Goal: Task Accomplishment & Management: Manage account settings

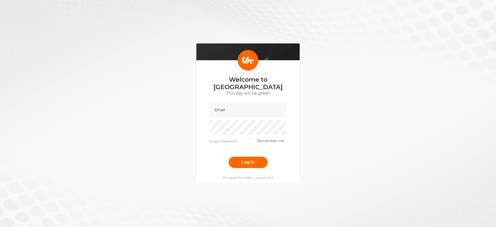
click at [368, 51] on div "Welcome to [GEOGRAPHIC_DATA] This day will be great! Forgot Password? Remember …" at bounding box center [248, 113] width 496 height 227
click at [258, 111] on input "email" at bounding box center [247, 109] width 77 height 15
type input "[PERSON_NAME][EMAIL_ADDRESS][DOMAIN_NAME]"
click at [228, 156] on button "Log in" at bounding box center [247, 161] width 39 height 11
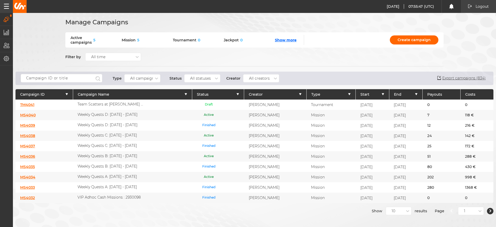
click at [25, 115] on link "MS4040" at bounding box center [27, 115] width 15 height 5
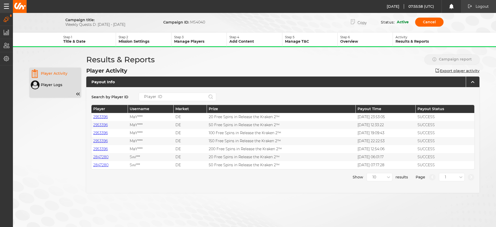
click at [128, 37] on p "Step 2" at bounding box center [144, 37] width 52 height 4
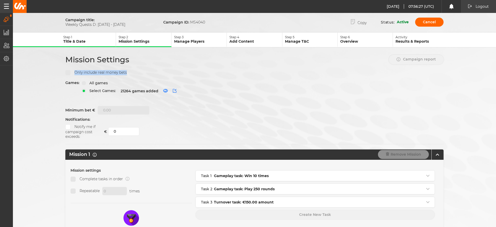
click at [244, 70] on div "Devices All devices Only include real money bets" at bounding box center [254, 72] width 378 height 10
click at [74, 36] on p "Step 1" at bounding box center [89, 37] width 52 height 4
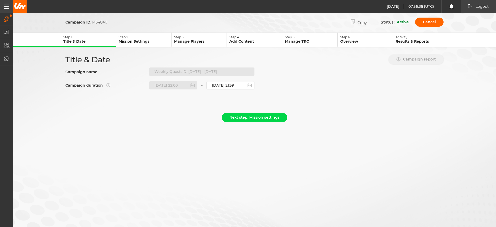
click at [127, 37] on p "Step 2" at bounding box center [144, 37] width 52 height 4
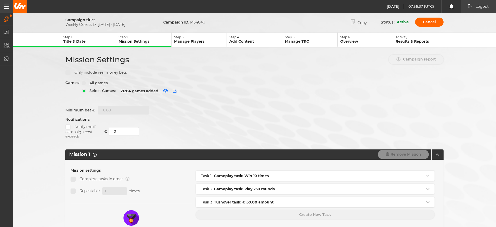
click at [199, 39] on p "Manage Players" at bounding box center [200, 41] width 52 height 5
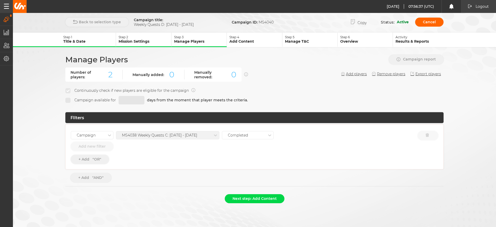
click at [267, 39] on p "Add Content" at bounding box center [255, 41] width 52 height 5
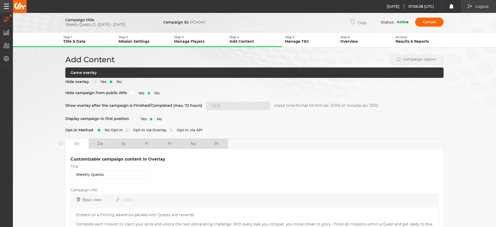
click at [312, 37] on p "Step 5" at bounding box center [311, 37] width 52 height 4
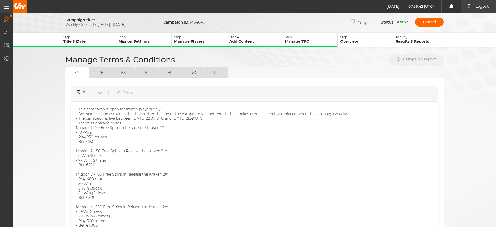
click at [309, 35] on p "Step 5" at bounding box center [311, 37] width 52 height 4
click at [267, 39] on p "Add Content" at bounding box center [255, 41] width 52 height 5
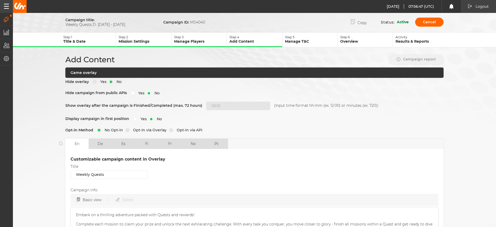
click at [97, 42] on p "Title & Date" at bounding box center [89, 41] width 52 height 5
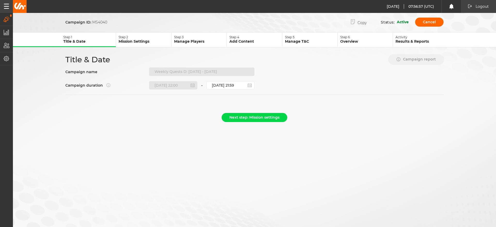
click at [366, 77] on div "Title & Date Campaign report Campaign name Weekly Quests D: [DATE] - [DATE] Cam…" at bounding box center [254, 80] width 387 height 50
click at [332, 96] on section at bounding box center [254, 99] width 378 height 11
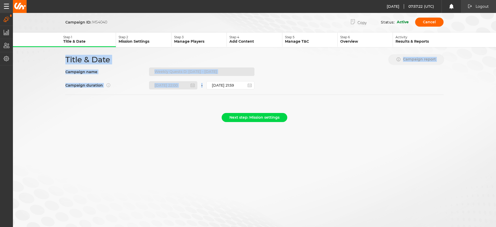
drag, startPoint x: 258, startPoint y: 86, endPoint x: 51, endPoint y: 56, distance: 209.9
click at [51, 56] on form "Campaign ID: MS4040 Copy Status: Active Cancel Step 1 Title & Date Step 2 Missi…" at bounding box center [254, 71] width 483 height 108
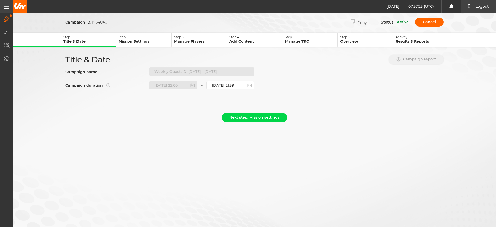
click at [274, 82] on div "Title & Date Campaign report Campaign name Weekly Quests D: [DATE] - [DATE] Cam…" at bounding box center [254, 80] width 387 height 50
drag, startPoint x: 289, startPoint y: 75, endPoint x: 301, endPoint y: 65, distance: 16.0
click at [298, 67] on div "Title & Date Campaign report Campaign name Weekly Quests D: [DATE] - [DATE] Cam…" at bounding box center [254, 80] width 387 height 50
click at [331, 65] on div "Title & Date Campaign report Campaign name Weekly Quests D: [DATE] - [DATE] Cam…" at bounding box center [254, 80] width 387 height 50
click at [331, 66] on div "Title & Date Campaign report Campaign name Weekly Quests D: [DATE] - [DATE] Cam…" at bounding box center [254, 80] width 387 height 50
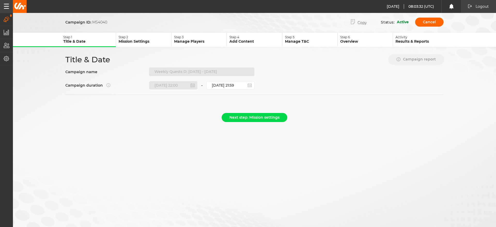
click at [297, 73] on div "Title & Date Campaign report Campaign name Weekly Quests D: [DATE] - [DATE] Cam…" at bounding box center [254, 80] width 387 height 50
click at [350, 95] on section at bounding box center [254, 99] width 378 height 11
click at [364, 39] on p "Overview" at bounding box center [366, 41] width 52 height 5
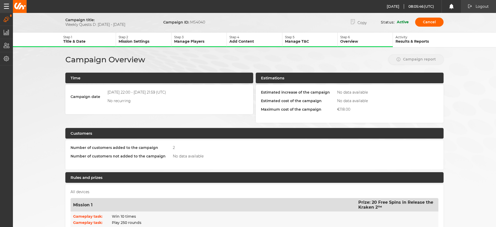
click at [368, 33] on button "Step 6 Overview" at bounding box center [364, 40] width 55 height 14
click at [368, 38] on p "Step 6" at bounding box center [366, 37] width 52 height 4
click at [80, 40] on p "Title & Date" at bounding box center [89, 41] width 52 height 5
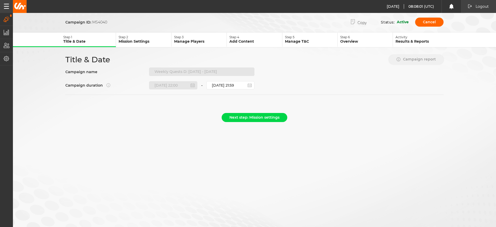
click at [152, 40] on p "Mission Settings" at bounding box center [144, 41] width 52 height 5
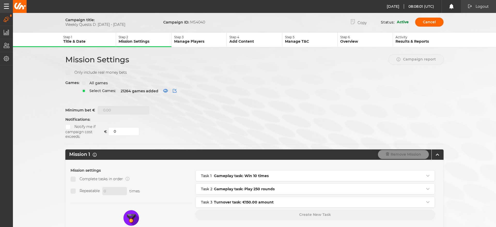
click at [177, 42] on p "Manage Players" at bounding box center [200, 41] width 52 height 5
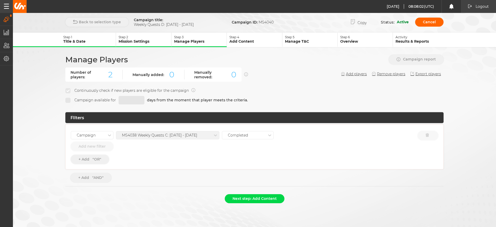
click at [250, 41] on p "Add Content" at bounding box center [255, 41] width 52 height 5
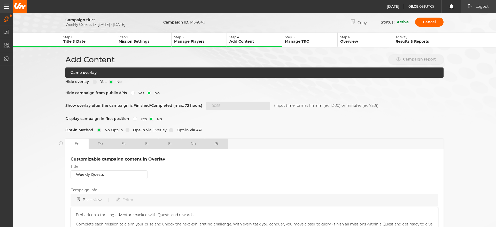
click at [303, 44] on button "Step 5 Manage T&C" at bounding box center [309, 40] width 55 height 14
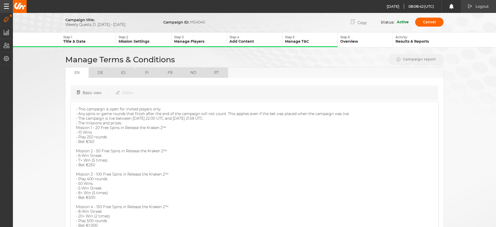
click at [255, 19] on div "Campaign title: Weekly Quests D: [DATE] - [DATE] Campaign ID: MS4040 Copy Statu…" at bounding box center [254, 22] width 378 height 11
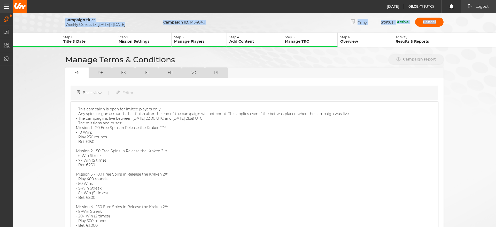
drag, startPoint x: 59, startPoint y: 19, endPoint x: 476, endPoint y: 22, distance: 417.8
click at [476, 22] on form "Campaign title: Weekly Quests D: [DATE] - [DATE] Campaign ID: MS4040 Copy Statu…" at bounding box center [254, 165] width 483 height 297
drag, startPoint x: 476, startPoint y: 22, endPoint x: 83, endPoint y: 15, distance: 392.9
click at [83, 15] on div "Campaign title: Weekly Quests D: [DATE] - [DATE] Campaign ID: MS4040 Copy Statu…" at bounding box center [248, 163] width 496 height 327
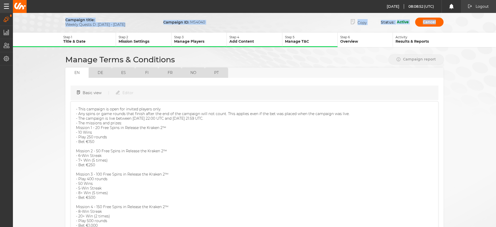
click at [271, 22] on div "Campaign title: Weekly Quests D: [DATE] - [DATE] Campaign ID: MS4040 Copy Statu…" at bounding box center [254, 22] width 378 height 11
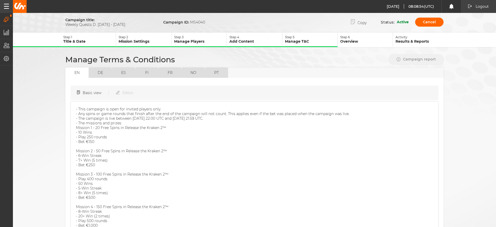
click at [276, 28] on form "Campaign title: Weekly Quests D: [DATE] - [DATE] Campaign ID: MS4040 Copy Statu…" at bounding box center [254, 165] width 483 height 297
drag, startPoint x: 444, startPoint y: 15, endPoint x: 47, endPoint y: 17, distance: 397.7
click at [47, 17] on div "Campaign title: Weekly Quests D: [DATE] - [DATE] Campaign ID: MS4040 Copy Statu…" at bounding box center [248, 163] width 496 height 327
click at [122, 16] on div "Campaign title: Weekly Quests D: [DATE] - [DATE] Campaign ID: MS4040 Copy Statu…" at bounding box center [248, 163] width 496 height 327
click at [399, 23] on p "Active" at bounding box center [402, 22] width 12 height 5
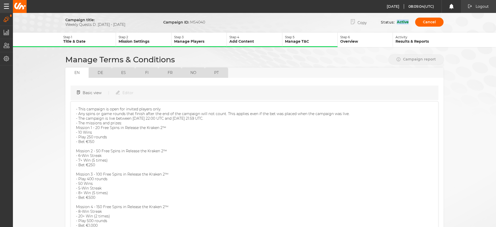
click at [399, 23] on p "Active" at bounding box center [402, 22] width 12 height 5
click at [8, 20] on icon "button" at bounding box center [7, 19] width 6 height 6
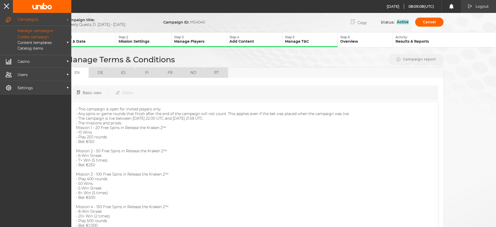
click at [26, 30] on p "Manage campaigns" at bounding box center [29, 30] width 47 height 5
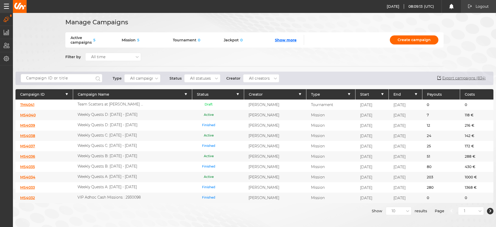
click at [26, 102] on link "TM4041" at bounding box center [27, 104] width 14 height 5
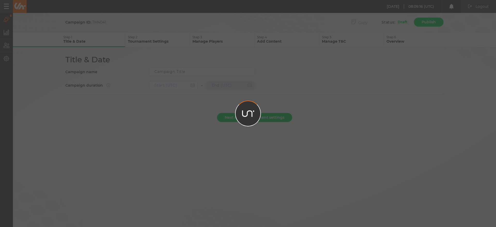
type input "Team Scatters at [PERSON_NAME] Blue Challenge"
type input "[DATE] 16:00"
type input "[DATE] 18:00"
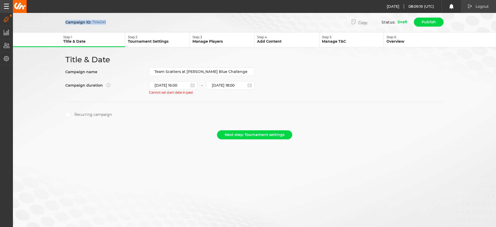
drag, startPoint x: 115, startPoint y: 17, endPoint x: 222, endPoint y: 18, distance: 106.8
click at [215, 19] on div "Campaign ID: TM4041 Copy Status: Draft Publish" at bounding box center [254, 22] width 378 height 11
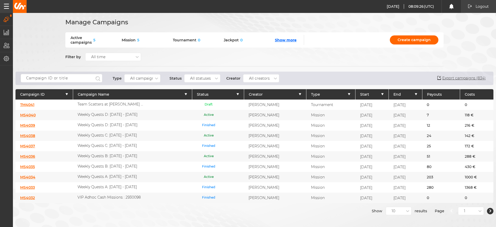
click at [30, 164] on link "MS4035" at bounding box center [27, 166] width 15 height 5
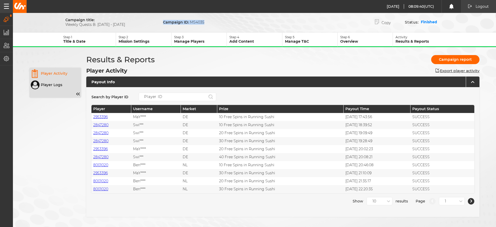
drag, startPoint x: 158, startPoint y: 20, endPoint x: 202, endPoint y: 21, distance: 43.9
click at [202, 21] on div "Campaign title: Weekly Quests B: [DATE] - [DATE] Campaign ID: MS4035" at bounding box center [138, 22] width 147 height 9
drag, startPoint x: 64, startPoint y: 20, endPoint x: 227, endPoint y: 24, distance: 162.4
click at [227, 24] on div "Campaign title: Weekly Quests B: [DATE] - [DATE] Campaign ID: MS4035 Copy Statu…" at bounding box center [254, 22] width 378 height 11
click at [227, 22] on div "Campaign title: Weekly Quests B: [DATE] - [DATE] Campaign ID: MS4035 Copy Statu…" at bounding box center [254, 22] width 378 height 11
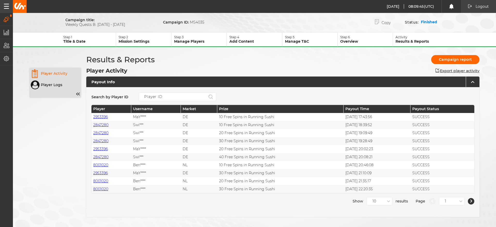
drag, startPoint x: 304, startPoint y: 17, endPoint x: 302, endPoint y: 15, distance: 2.7
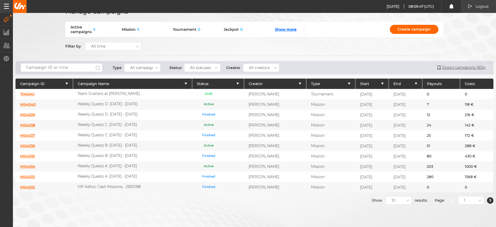
scroll to position [20, 0]
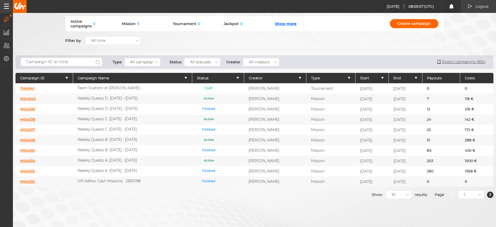
click at [206, 60] on div "All statuses" at bounding box center [200, 62] width 21 height 4
click at [200, 113] on div "Scheduled" at bounding box center [202, 117] width 36 height 9
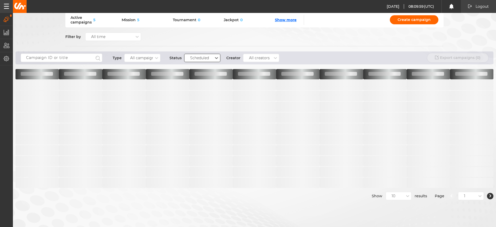
scroll to position [4, 0]
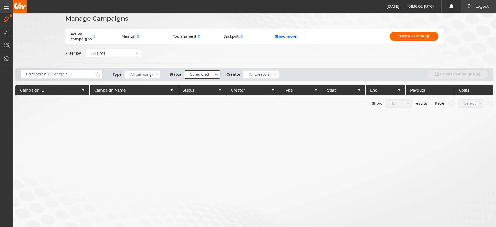
click at [194, 69] on div "Type All campaigns Status option Scheduled, selected. 0 results available. Sele…" at bounding box center [253, 74] width 477 height 13
click at [208, 74] on div "Scheduled" at bounding box center [199, 74] width 19 height 4
click at [294, 139] on div "Manage Campaigns Active campaigns 5 Mission 5 Tournament 0 Jackpot 0 Show more …" at bounding box center [248, 109] width 496 height 227
click at [242, 48] on div "Filter by All time" at bounding box center [254, 53] width 378 height 19
click at [203, 78] on div "Scheduled" at bounding box center [202, 74] width 36 height 8
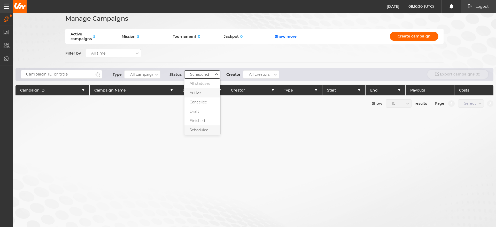
click at [201, 93] on div "Active" at bounding box center [202, 92] width 36 height 9
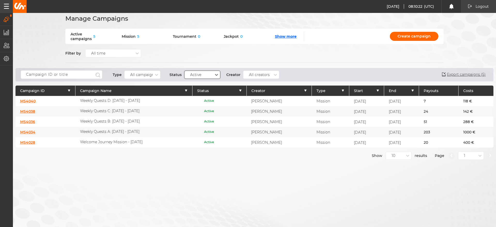
click at [25, 101] on link "MS4040" at bounding box center [27, 101] width 15 height 5
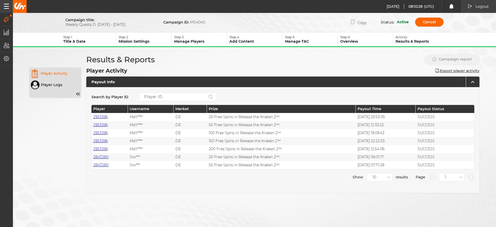
click at [156, 41] on p "Mission Settings" at bounding box center [144, 41] width 52 height 5
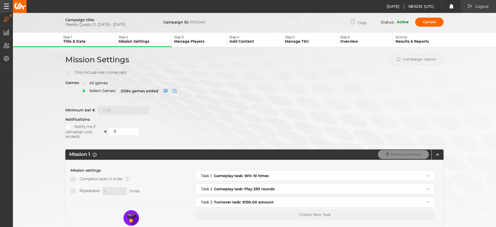
click at [193, 42] on p "Manage Players" at bounding box center [200, 41] width 52 height 5
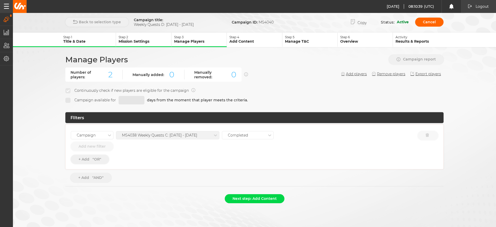
click at [147, 43] on p "Mission Settings" at bounding box center [144, 41] width 52 height 5
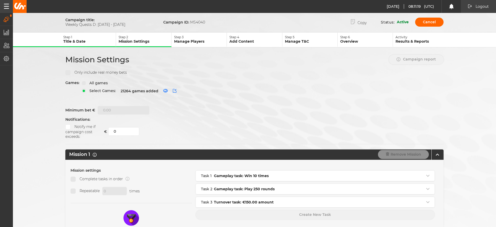
click at [298, 83] on div "Games: All games Select Games: 21264 games added" at bounding box center [254, 90] width 378 height 20
